Goal: Task Accomplishment & Management: Complete application form

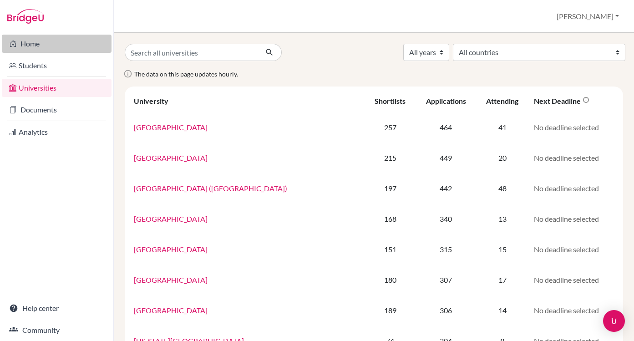
click at [27, 50] on link "Home" at bounding box center [57, 44] width 110 height 18
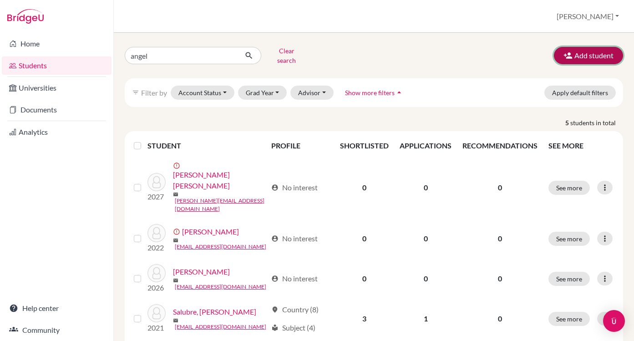
click at [590, 57] on button "Add student" at bounding box center [588, 55] width 69 height 17
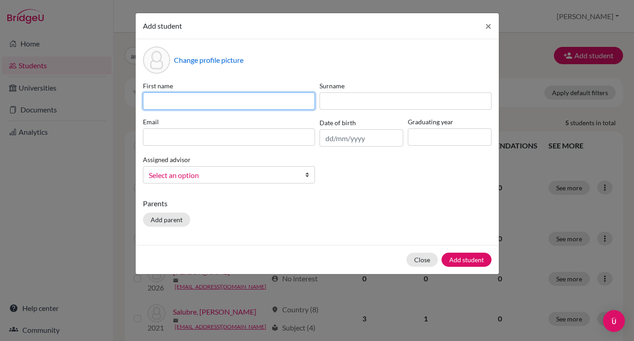
click at [178, 105] on input at bounding box center [229, 100] width 172 height 17
paste input "[PERSON_NAME]"
type input "[PERSON_NAME]"
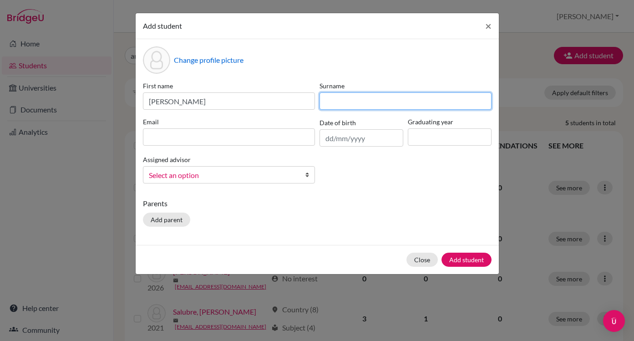
click at [394, 99] on input at bounding box center [406, 100] width 172 height 17
paste input "[PERSON_NAME]"
type input "[PERSON_NAME]"
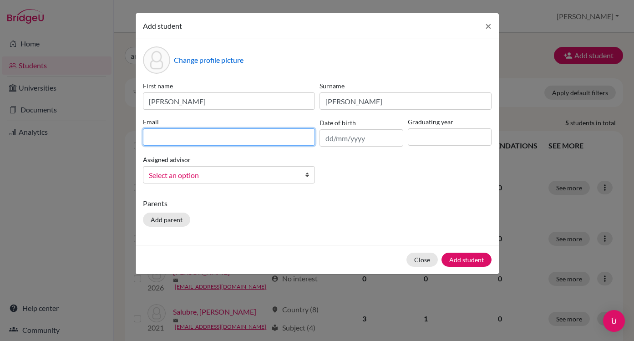
click at [209, 132] on input at bounding box center [229, 136] width 172 height 17
paste input "[PERSON_NAME][EMAIL_ADDRESS][DOMAIN_NAME]"
type input "[PERSON_NAME][EMAIL_ADDRESS][DOMAIN_NAME]"
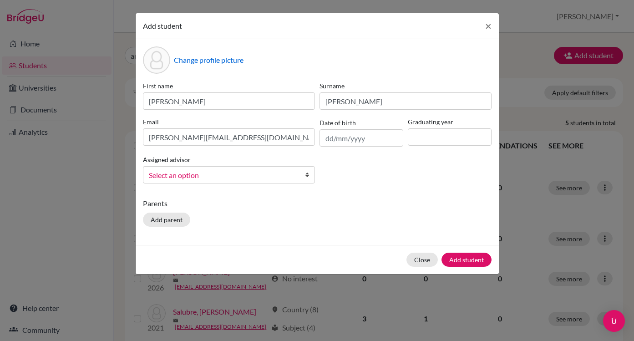
click at [298, 175] on link "Select an option" at bounding box center [229, 174] width 172 height 17
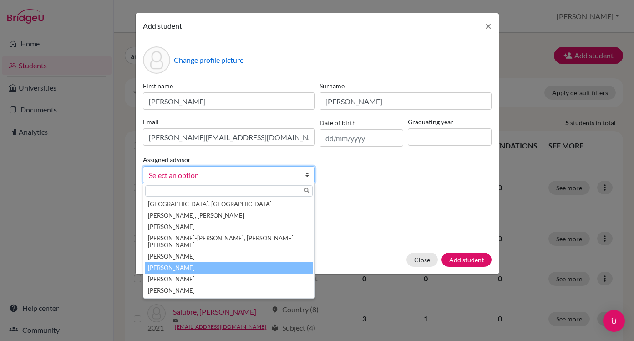
click at [256, 262] on li "[PERSON_NAME]" at bounding box center [229, 267] width 168 height 11
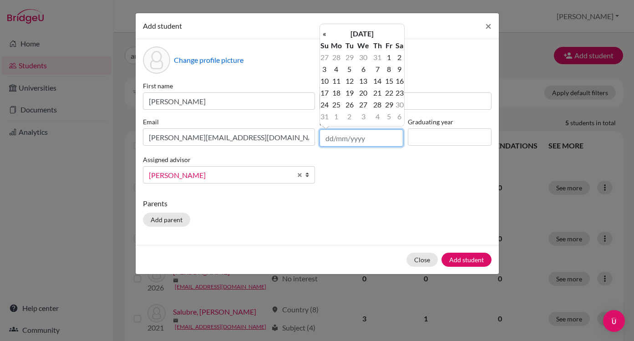
click at [359, 138] on input "text" at bounding box center [362, 137] width 84 height 17
click at [326, 36] on th "«" at bounding box center [324, 34] width 9 height 12
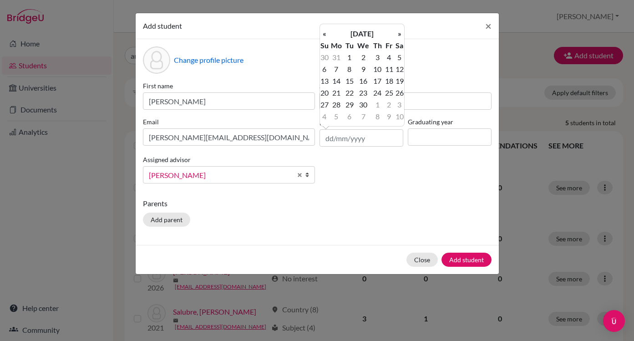
click at [326, 36] on th "«" at bounding box center [324, 34] width 9 height 12
click at [350, 37] on th "[DATE]" at bounding box center [362, 34] width 66 height 12
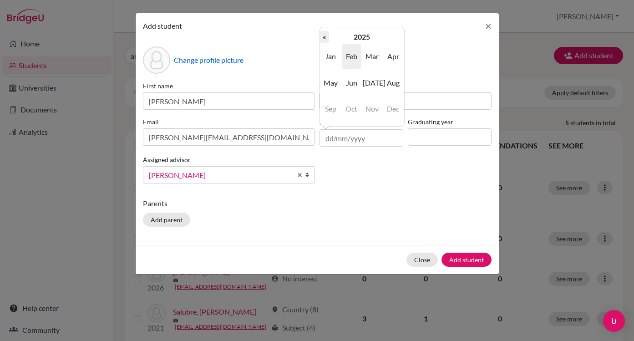
click at [326, 34] on th "«" at bounding box center [324, 37] width 9 height 12
click at [327, 34] on th "«" at bounding box center [324, 37] width 9 height 12
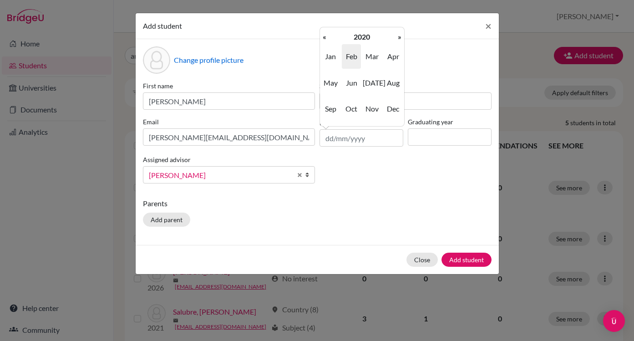
click at [327, 34] on th "«" at bounding box center [324, 37] width 9 height 12
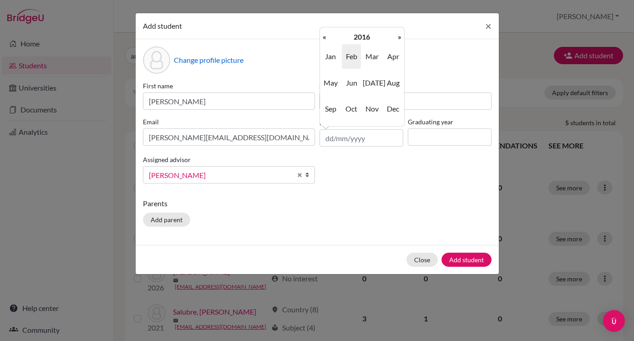
click at [327, 34] on th "«" at bounding box center [324, 37] width 9 height 12
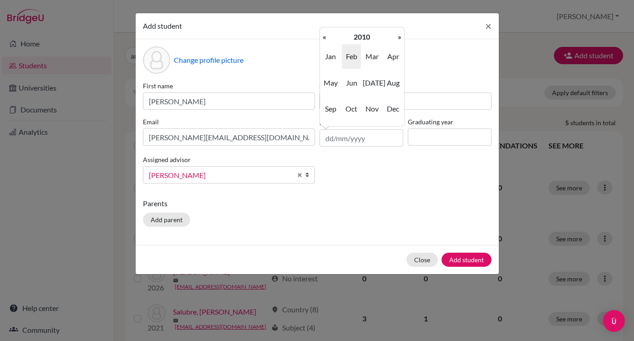
click at [327, 34] on th "«" at bounding box center [324, 37] width 9 height 12
click at [350, 84] on span "Jun" at bounding box center [351, 83] width 19 height 25
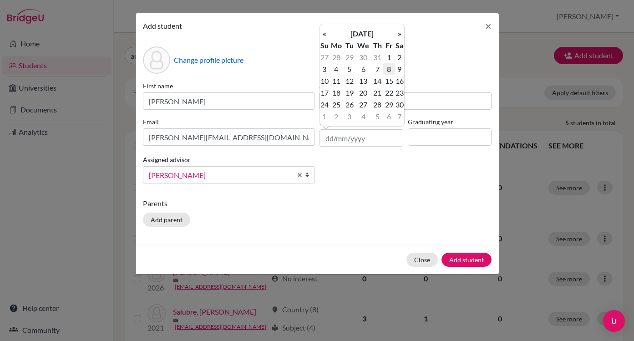
click at [390, 69] on td "8" at bounding box center [388, 69] width 11 height 12
type input "[DATE]"
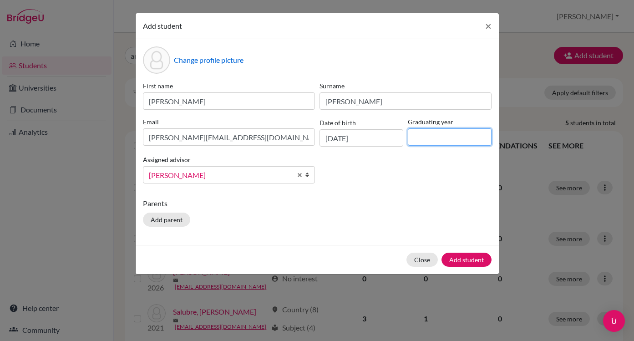
click at [442, 134] on input at bounding box center [450, 136] width 84 height 17
type input "2026"
click at [366, 215] on div "Parents Add parent" at bounding box center [317, 214] width 349 height 32
click at [468, 258] on button "Add student" at bounding box center [467, 260] width 50 height 14
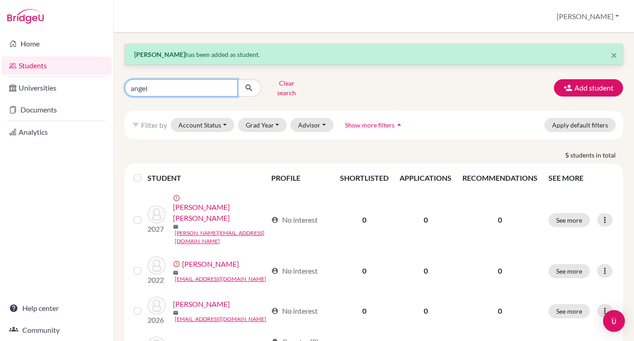
click at [180, 82] on input "angel" at bounding box center [181, 87] width 113 height 17
drag, startPoint x: 180, startPoint y: 82, endPoint x: 95, endPoint y: 80, distance: 84.7
click at [95, 80] on div "Home Students Universities Documents Analytics Help center Community Students o…" at bounding box center [317, 170] width 634 height 341
type input "[PERSON_NAME]"
click button "submit" at bounding box center [249, 87] width 24 height 17
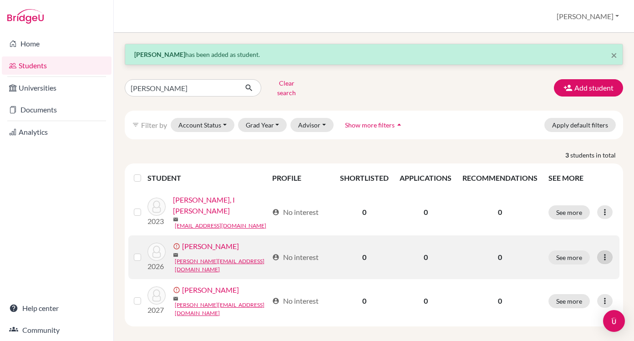
click at [604, 253] on icon at bounding box center [604, 257] width 9 height 9
